Goal: Task Accomplishment & Management: Manage account settings

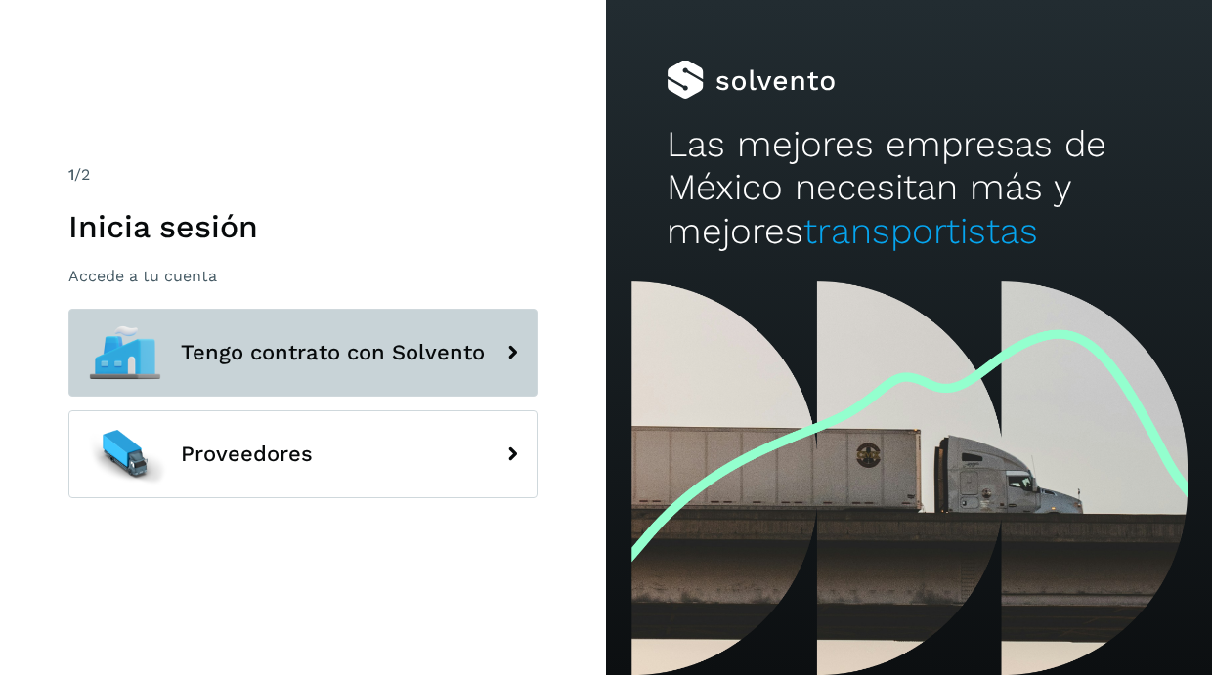
click at [367, 338] on button "Tengo contrato con Solvento" at bounding box center [302, 353] width 469 height 88
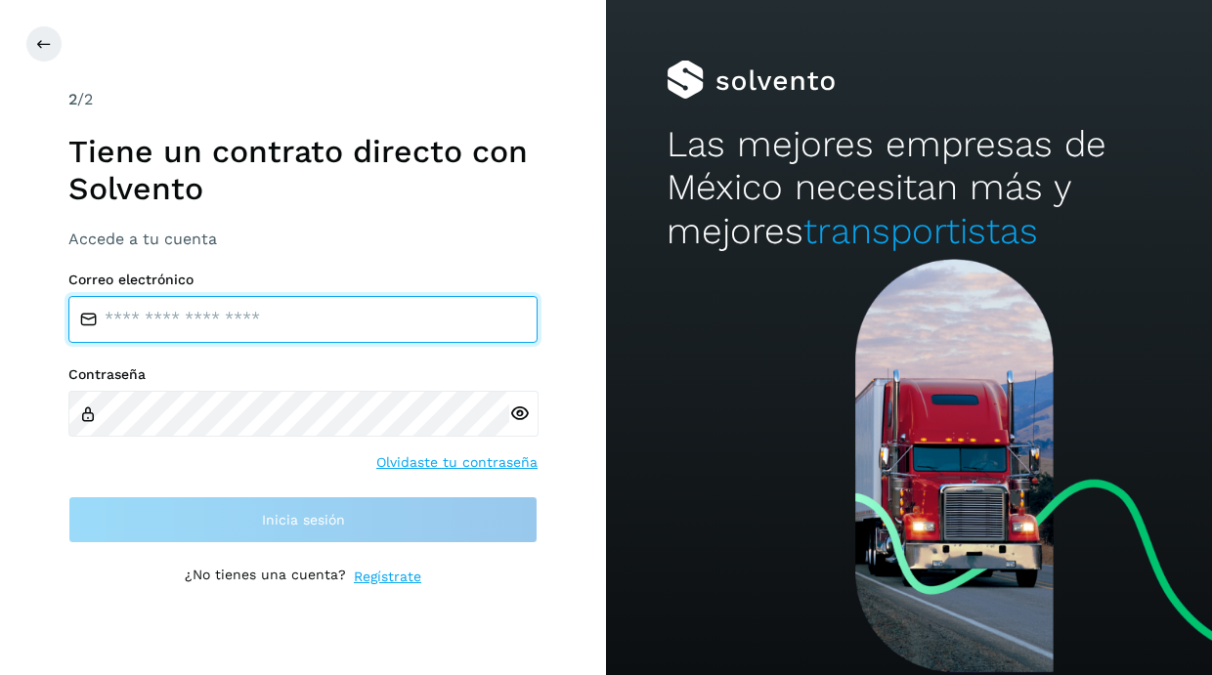
type input "**********"
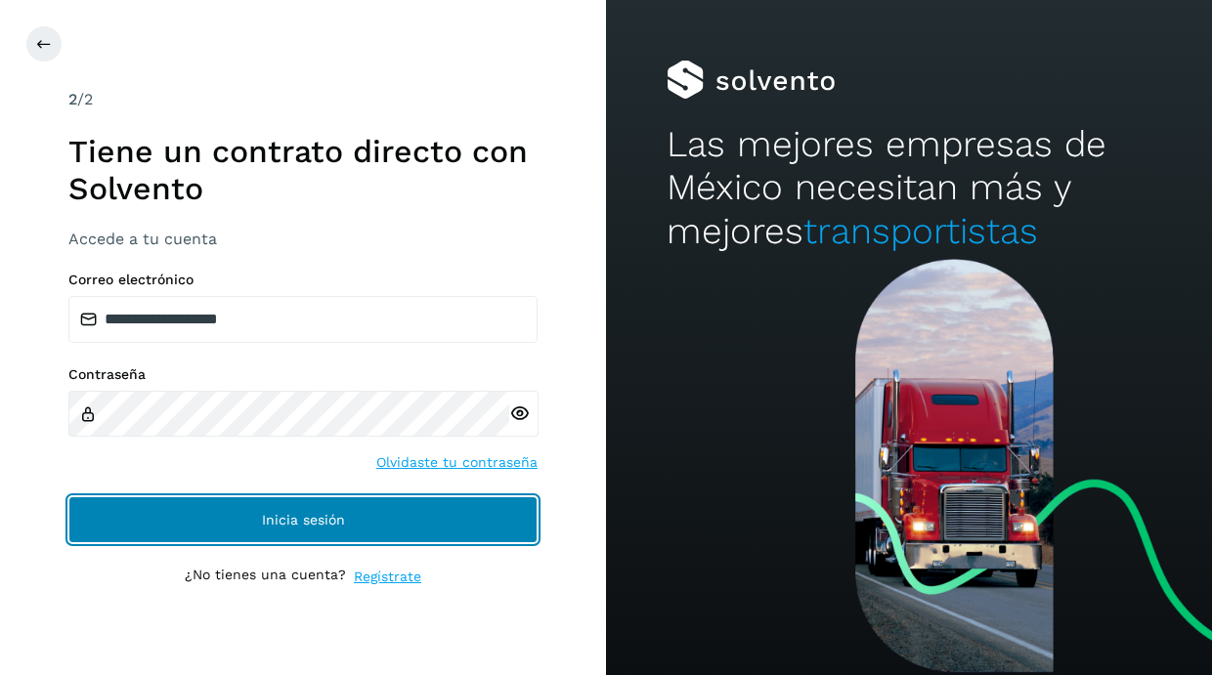
click at [399, 510] on button "Inicia sesión" at bounding box center [302, 519] width 469 height 47
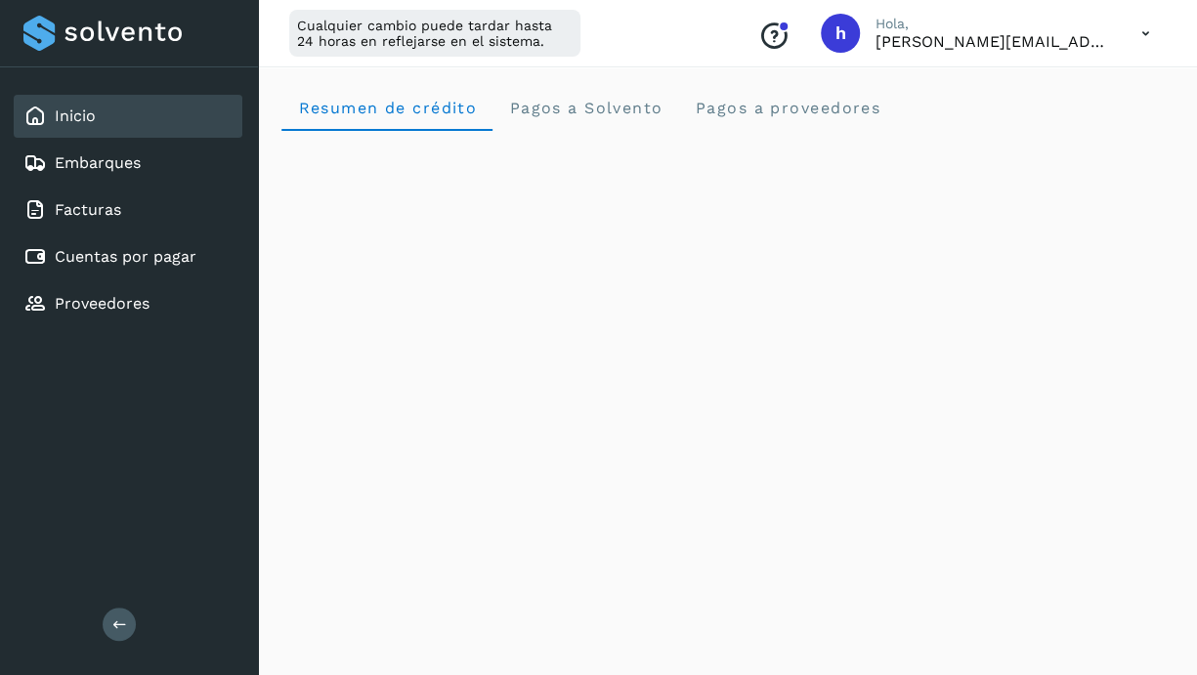
click at [118, 617] on icon at bounding box center [119, 624] width 15 height 15
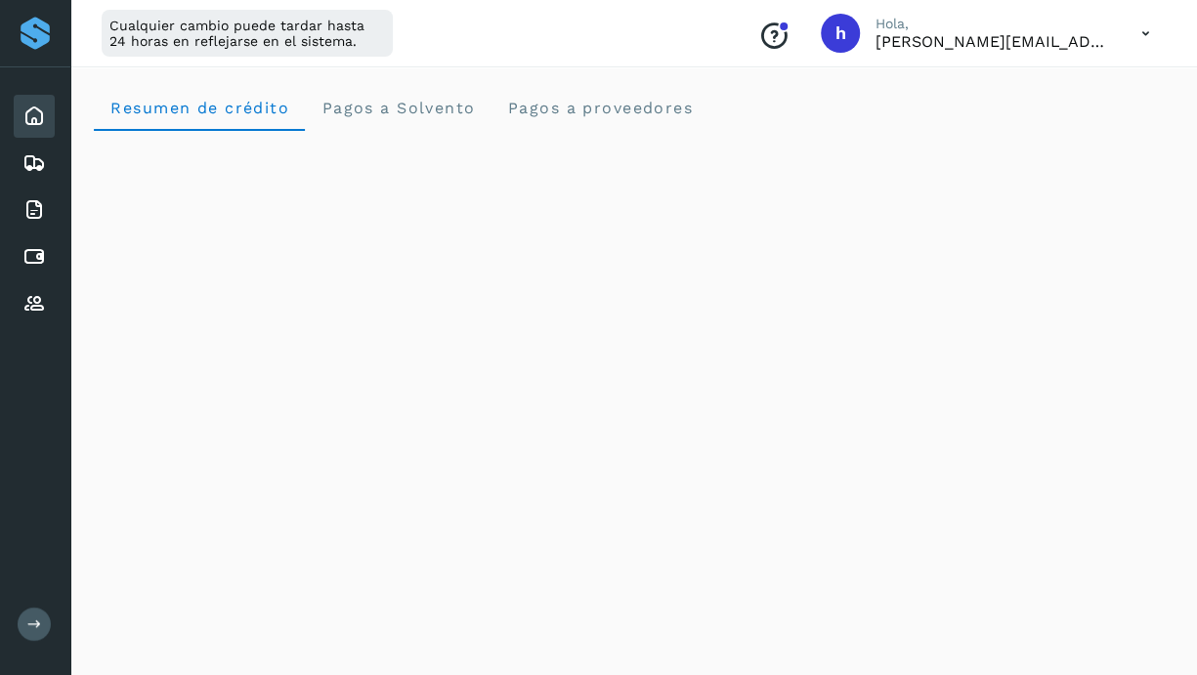
click at [37, 623] on icon at bounding box center [34, 624] width 15 height 15
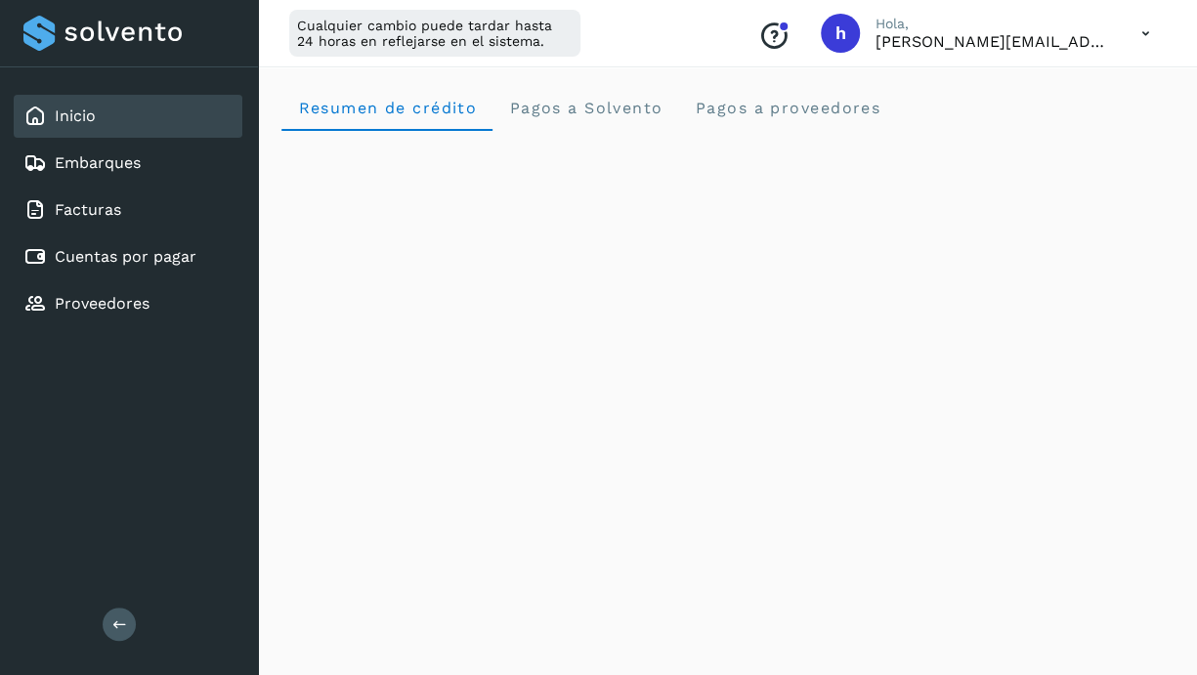
click at [107, 115] on div "Inicio" at bounding box center [128, 116] width 229 height 43
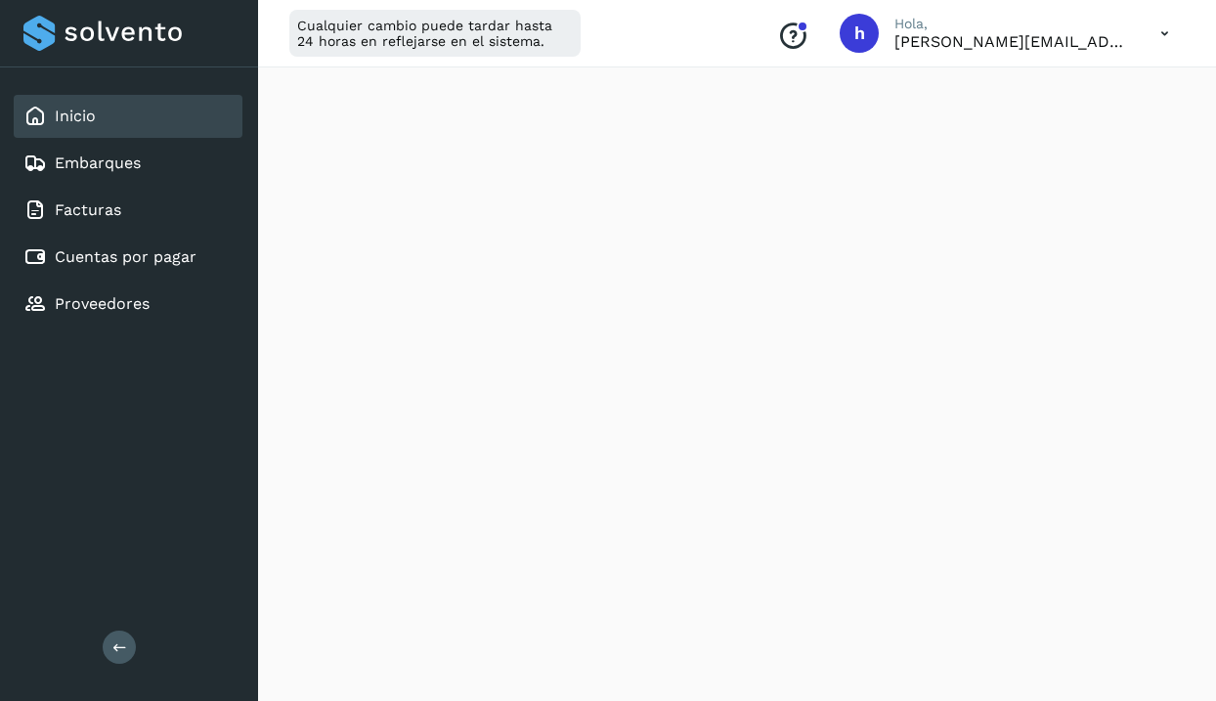
scroll to position [537, 0]
